Goal: Task Accomplishment & Management: Manage account settings

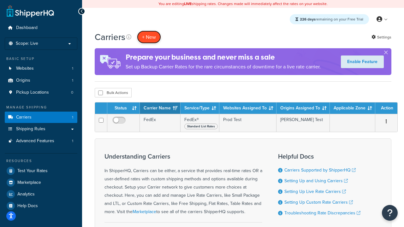
click at [149, 37] on button "+ New" at bounding box center [149, 37] width 24 height 13
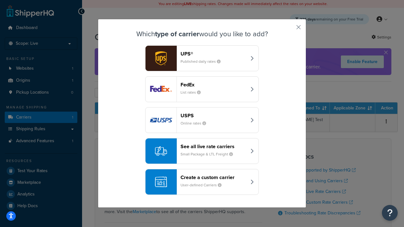
click at [202, 90] on div "FedEx List rates" at bounding box center [214, 89] width 66 height 15
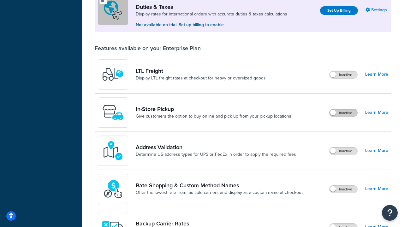
scroll to position [193, 0]
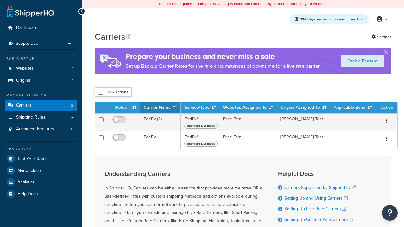
click at [100, 93] on input "checkbox" at bounding box center [100, 92] width 5 height 5
checkbox input "true"
click at [0, 0] on button "Delete" at bounding box center [0, 0] width 0 height 0
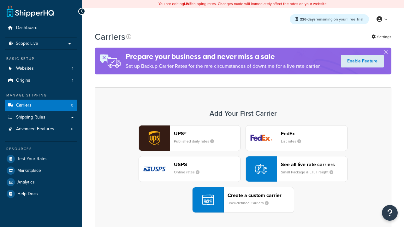
click at [243, 170] on div "UPS® Published daily rates FedEx List rates USPS Online rates See all live rate…" at bounding box center [242, 169] width 283 height 88
click at [314, 134] on header "FedEx" at bounding box center [314, 134] width 66 height 6
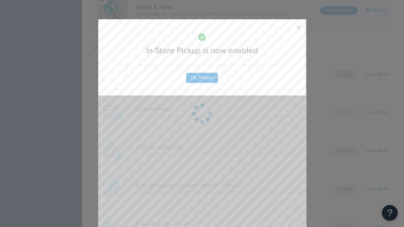
click at [289, 29] on button "button" at bounding box center [290, 30] width 2 height 2
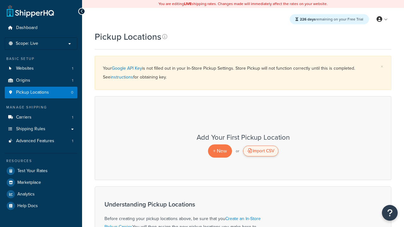
click at [260, 152] on div "Import CSV" at bounding box center [260, 151] width 35 height 11
